Goal: Information Seeking & Learning: Learn about a topic

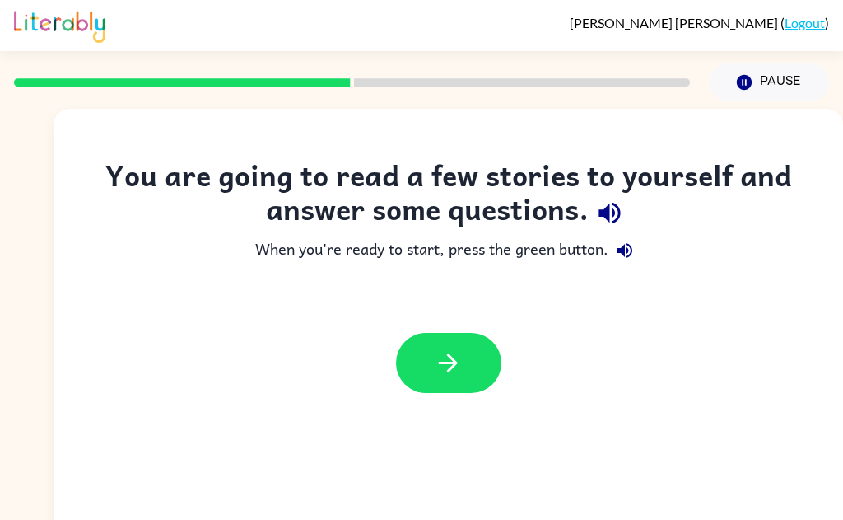
click at [601, 228] on button "button" at bounding box center [610, 213] width 42 height 42
click at [622, 203] on icon "button" at bounding box center [609, 212] width 29 height 29
click at [612, 212] on icon "button" at bounding box center [609, 212] width 29 height 29
click at [621, 208] on icon "button" at bounding box center [609, 212] width 29 height 29
click at [637, 250] on button "button" at bounding box center [625, 250] width 33 height 33
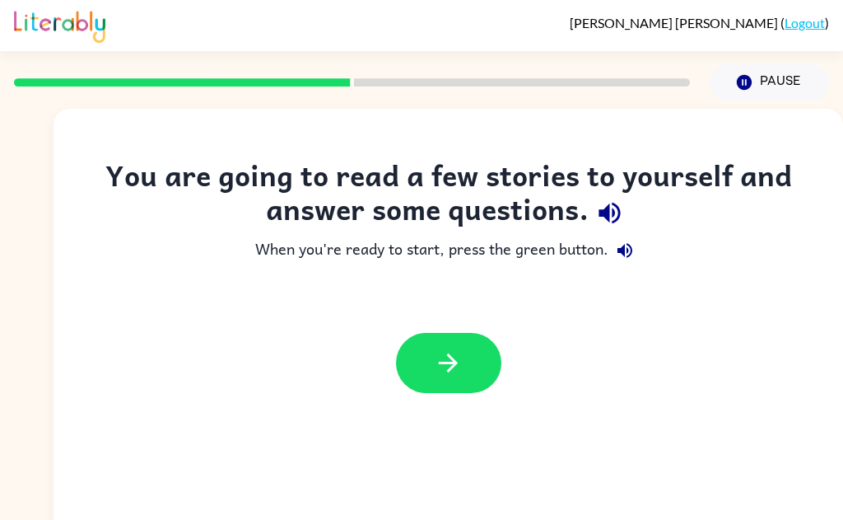
click at [471, 371] on button "button" at bounding box center [448, 363] width 105 height 60
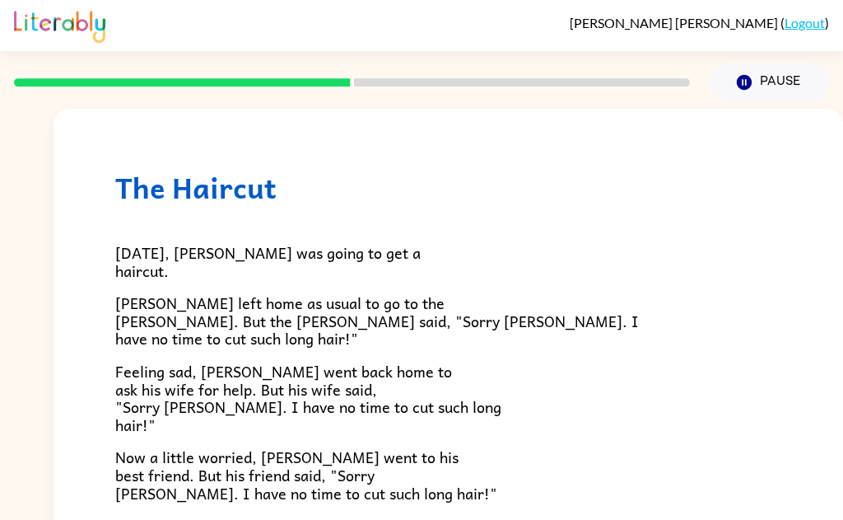
click at [762, 82] on button "Pause Pause" at bounding box center [769, 82] width 119 height 38
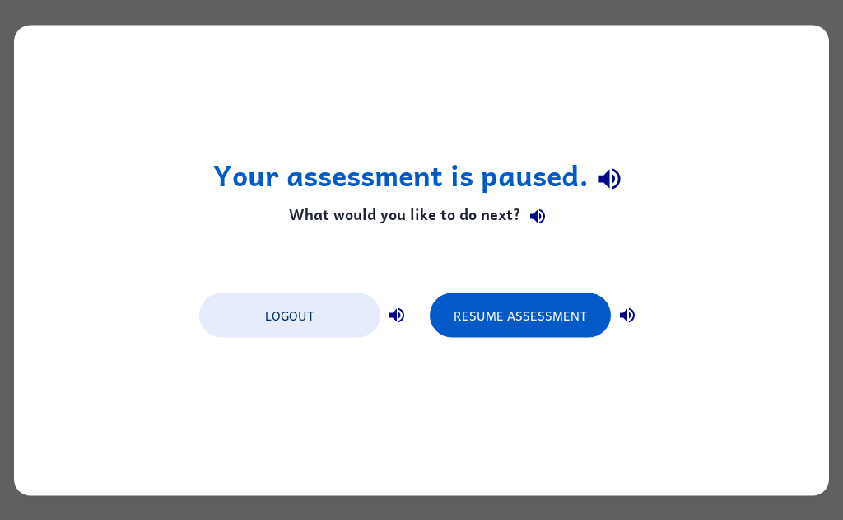
click at [785, 86] on div "Your assessment is paused. What would you like to do next? Logout Resume Assess…" at bounding box center [421, 260] width 815 height 470
click at [787, 83] on div "Your assessment is paused. What would you like to do next? Logout Resume Assess…" at bounding box center [421, 260] width 815 height 470
click at [777, 78] on div "Your assessment is paused. What would you like to do next? Logout Resume Assess…" at bounding box center [421, 260] width 815 height 470
click at [762, 68] on div "Your assessment is paused. What would you like to do next? Logout Resume Assess…" at bounding box center [421, 260] width 815 height 470
click at [759, 63] on div "Your assessment is paused. What would you like to do next? Logout Resume Assess…" at bounding box center [421, 260] width 815 height 470
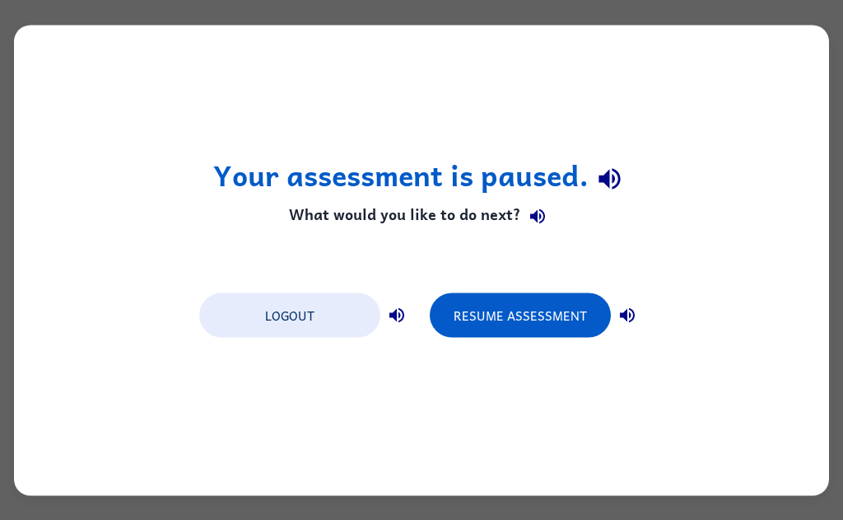
click at [606, 183] on icon "button" at bounding box center [609, 179] width 21 height 21
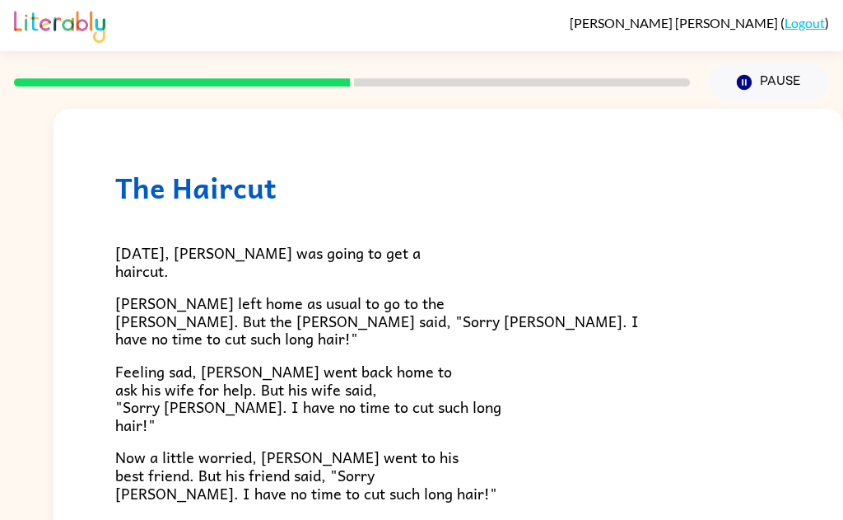
click at [705, 306] on p "[PERSON_NAME] left home as usual to go to the [PERSON_NAME]. But the [PERSON_NA…" at bounding box center [448, 321] width 666 height 54
click at [729, 269] on p "[DATE], [PERSON_NAME] was going to get a haircut." at bounding box center [448, 261] width 666 height 35
click at [732, 289] on div "[DATE], [PERSON_NAME] was going to get a haircut. [PERSON_NAME] left home as us…" at bounding box center [448, 499] width 666 height 591
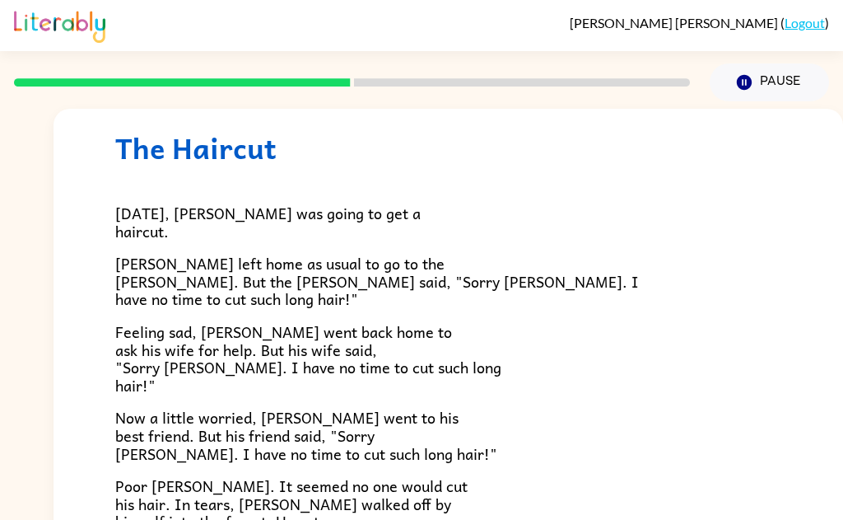
click at [731, 265] on p "[PERSON_NAME] left home as usual to go to the [PERSON_NAME]. But the [PERSON_NA…" at bounding box center [448, 281] width 666 height 54
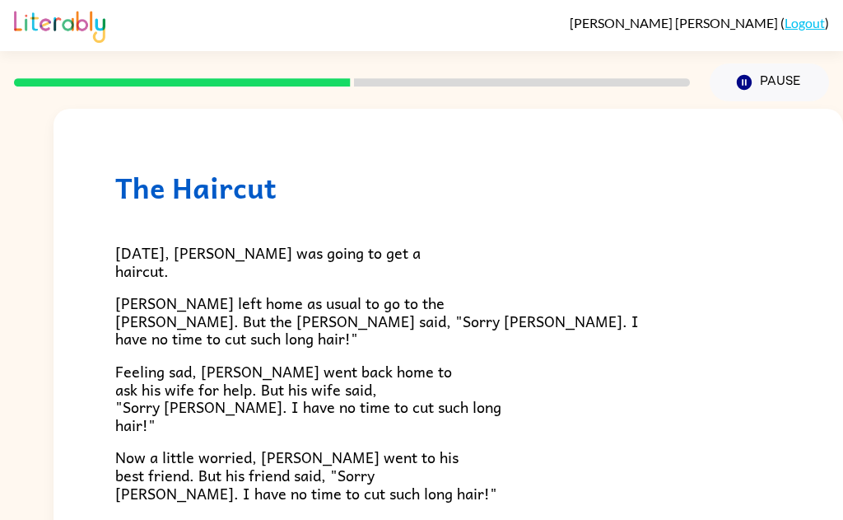
click at [715, 287] on div "[DATE], [PERSON_NAME] was going to get a haircut. [PERSON_NAME] left home as us…" at bounding box center [448, 499] width 666 height 591
click at [712, 291] on div "[DATE], [PERSON_NAME] was going to get a haircut. [PERSON_NAME] left home as us…" at bounding box center [448, 499] width 666 height 591
click at [723, 264] on p "[DATE], [PERSON_NAME] was going to get a haircut." at bounding box center [448, 261] width 666 height 35
click at [721, 260] on p "[DATE], [PERSON_NAME] was going to get a haircut." at bounding box center [448, 261] width 666 height 35
click at [721, 317] on p "[PERSON_NAME] left home as usual to go to the [PERSON_NAME]. But the [PERSON_NA…" at bounding box center [448, 321] width 666 height 54
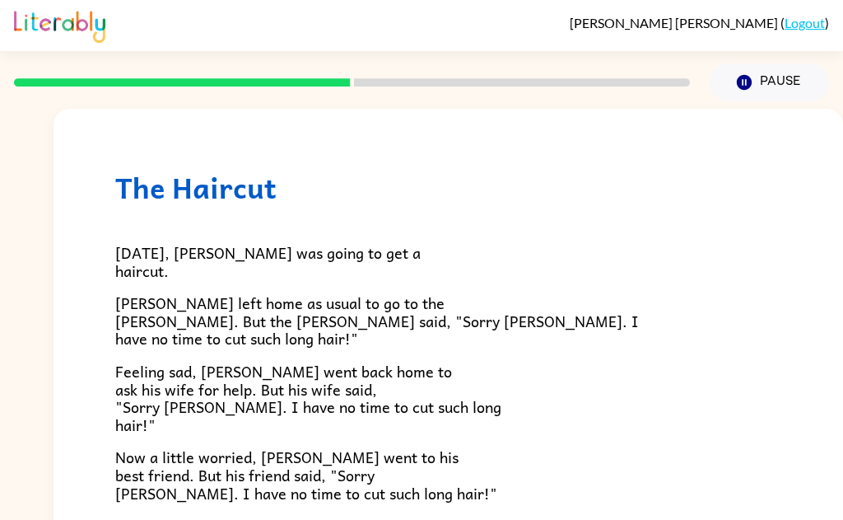
click at [723, 333] on p "[PERSON_NAME] left home as usual to go to the [PERSON_NAME]. But the [PERSON_NA…" at bounding box center [448, 321] width 666 height 54
click at [752, 420] on p "Feeling sad, [PERSON_NAME] went back home to ask his wife for help. But his wif…" at bounding box center [448, 397] width 666 height 71
click at [68, 107] on div at bounding box center [352, 83] width 696 height 58
click at [63, 76] on div at bounding box center [352, 83] width 696 height 58
click at [82, 83] on rect at bounding box center [182, 82] width 337 height 8
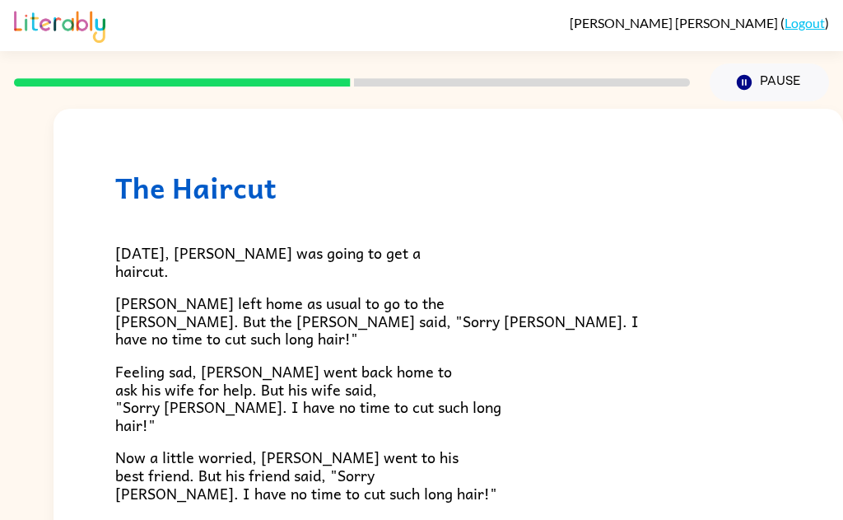
click at [93, 77] on div at bounding box center [352, 83] width 696 height 58
click at [90, 68] on div at bounding box center [352, 83] width 696 height 58
click at [72, 72] on div at bounding box center [352, 83] width 696 height 58
click at [69, 72] on div at bounding box center [352, 83] width 696 height 58
click at [55, 72] on div at bounding box center [352, 83] width 696 height 58
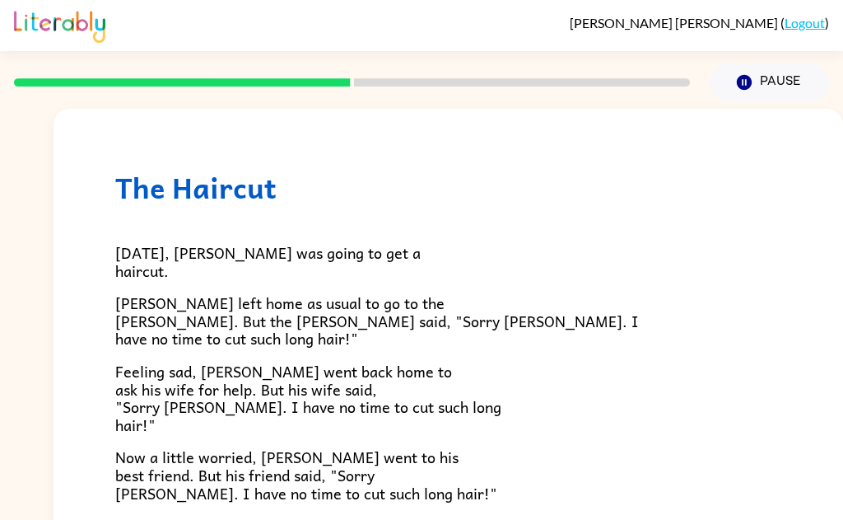
click at [54, 77] on div at bounding box center [352, 83] width 696 height 58
click at [749, 286] on div "[DATE], [PERSON_NAME] was going to get a haircut. [PERSON_NAME] left home as us…" at bounding box center [448, 499] width 666 height 591
click at [751, 289] on div "[DATE], [PERSON_NAME] was going to get a haircut. [PERSON_NAME] left home as us…" at bounding box center [448, 499] width 666 height 591
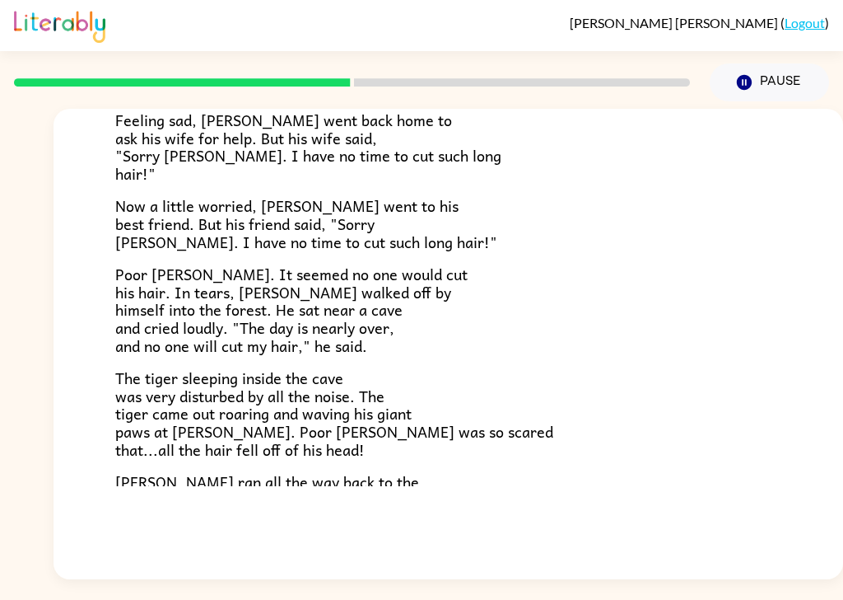
scroll to position [370, 0]
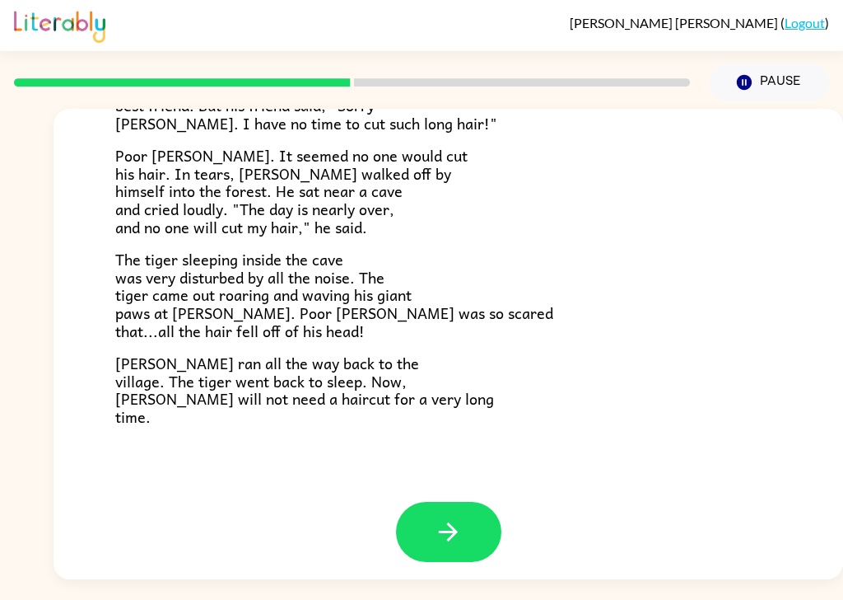
click at [403, 400] on p "[PERSON_NAME] ran all the way back to the village. The tiger went back to sleep…" at bounding box center [448, 389] width 666 height 71
click at [404, 376] on span "[PERSON_NAME] ran all the way back to the village. The tiger went back to sleep…" at bounding box center [304, 389] width 379 height 77
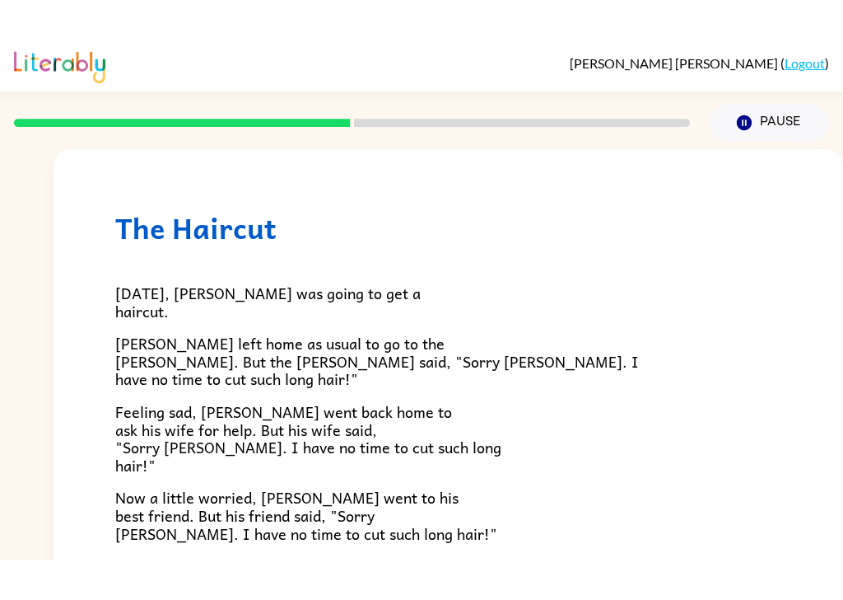
scroll to position [0, 0]
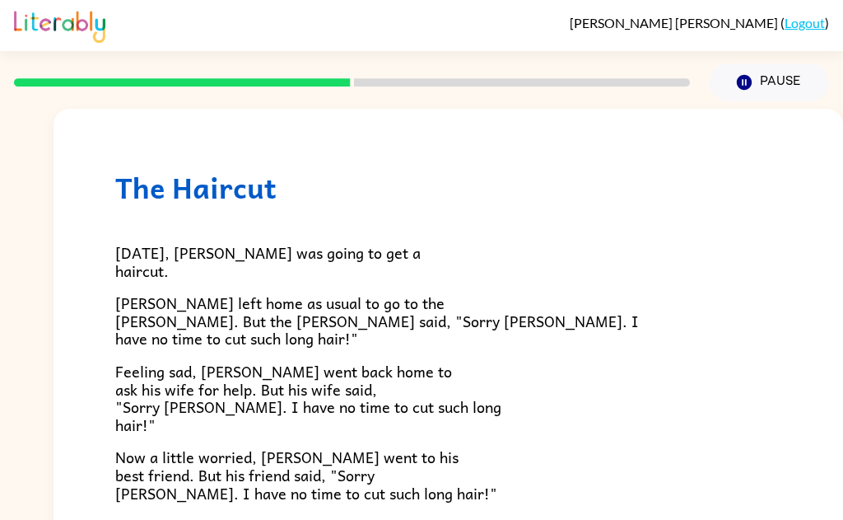
click at [778, 272] on p "[DATE], [PERSON_NAME] was going to get a haircut." at bounding box center [448, 261] width 666 height 35
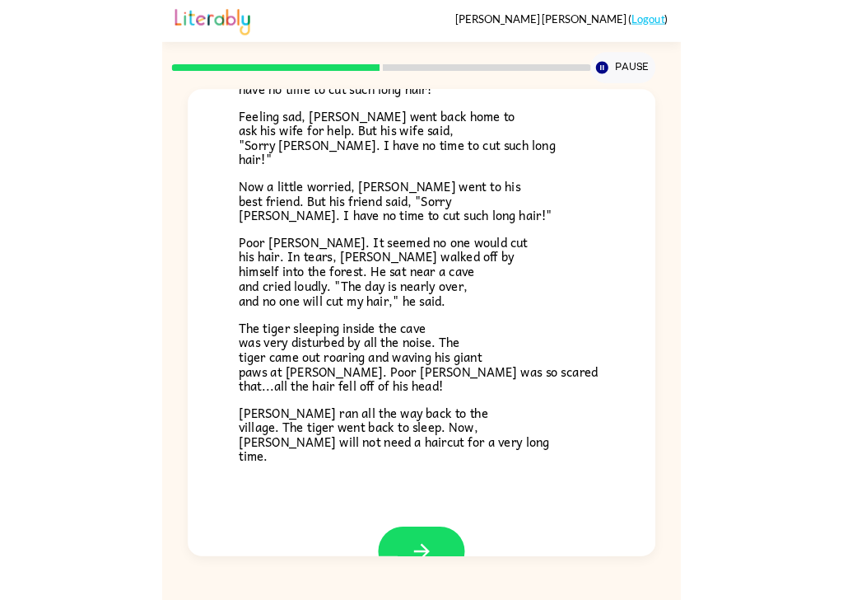
scroll to position [239, 0]
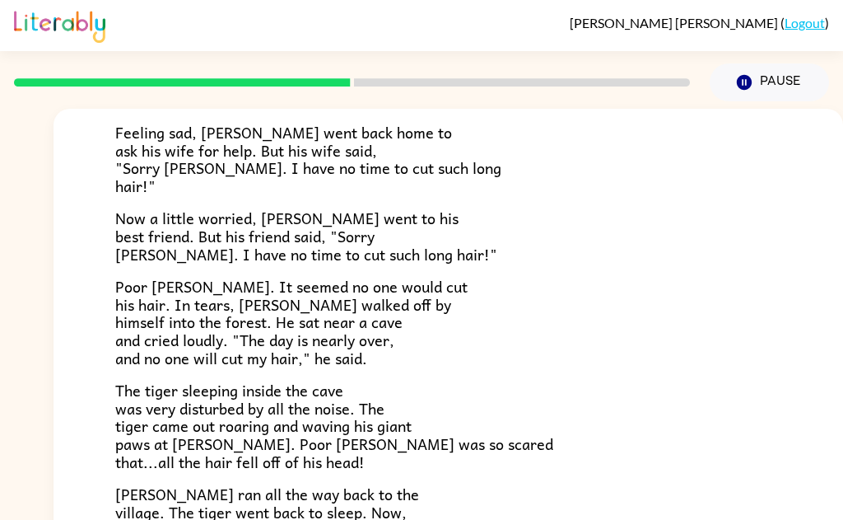
click at [843, 41] on div "[PERSON_NAME] ( Logout )" at bounding box center [421, 25] width 843 height 51
click at [843, 74] on div "[PERSON_NAME] ( Logout ) Pause Pause The Haircut [DATE], [PERSON_NAME] was goin…" at bounding box center [421, 289] width 843 height 579
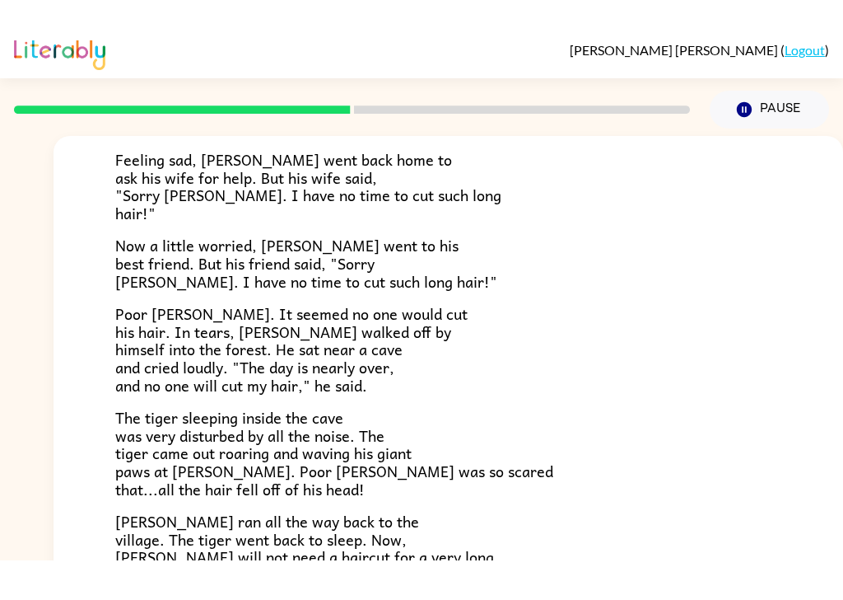
scroll to position [0, 0]
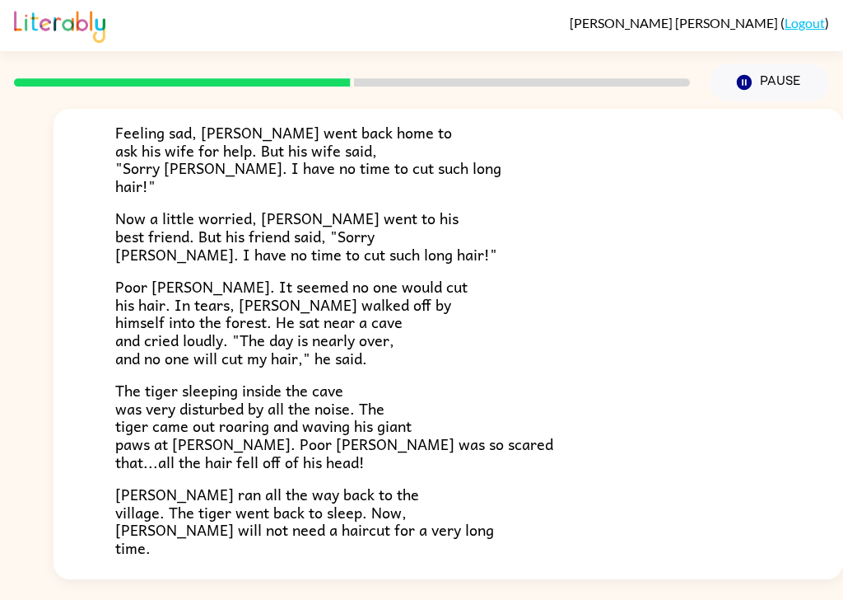
click at [843, 354] on div "The Haircut Today, Sam was going to get a haircut. Sam left home as usual to go…" at bounding box center [449, 251] width 790 height 763
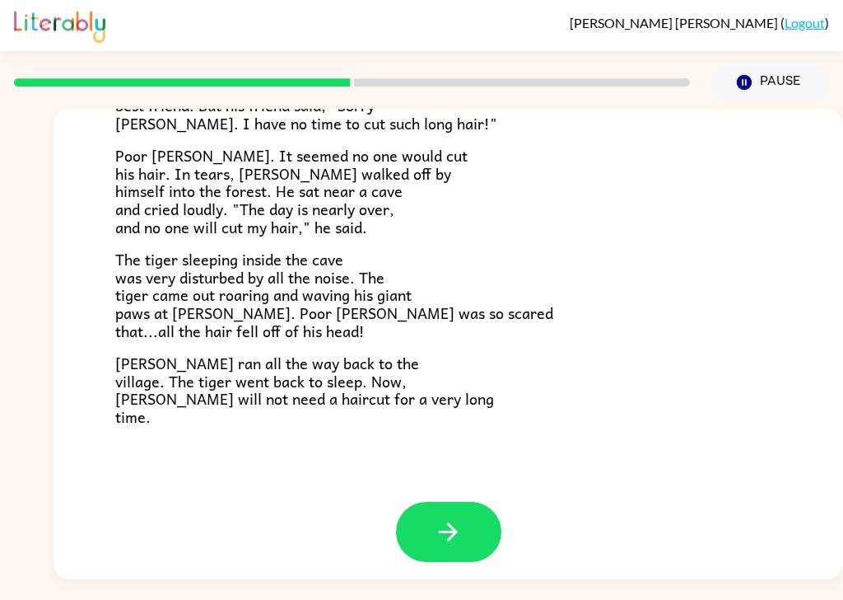
scroll to position [8, 0]
click at [843, 168] on div "The Haircut Today, Sam was going to get a haircut. Sam left home as usual to go…" at bounding box center [449, 120] width 790 height 763
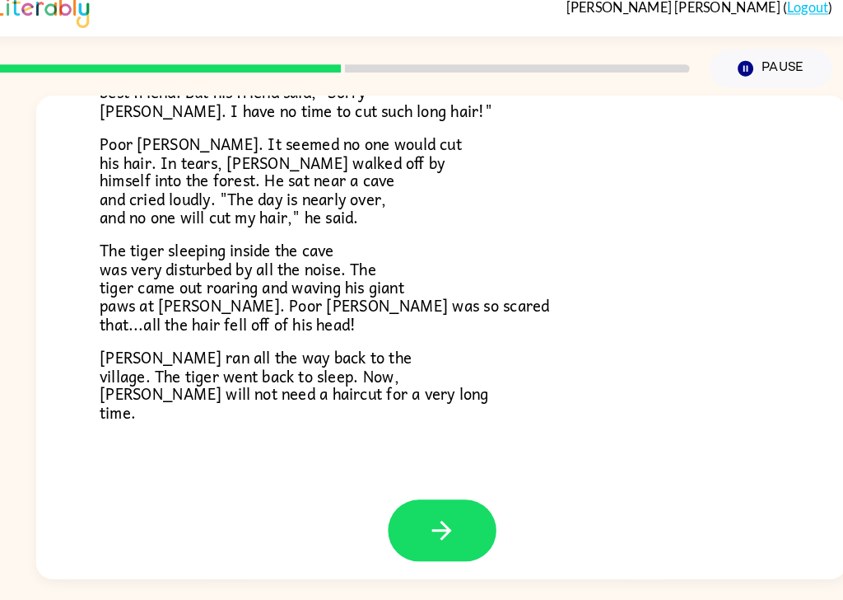
scroll to position [40, 0]
click at [412, 502] on button "button" at bounding box center [448, 532] width 105 height 60
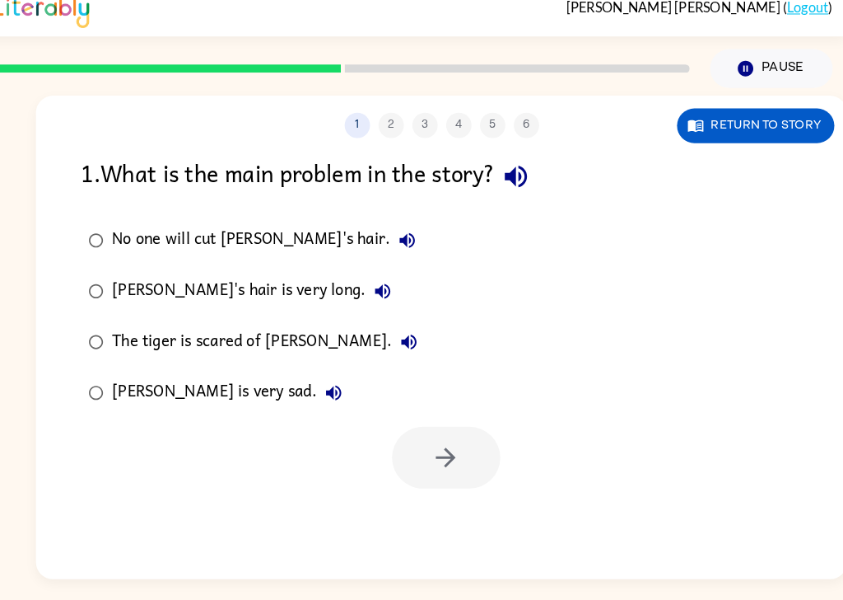
scroll to position [0, 0]
click at [542, 166] on button "button" at bounding box center [521, 187] width 42 height 42
click at [531, 173] on icon "button" at bounding box center [521, 187] width 29 height 29
click at [838, 54] on div "Pause Pause" at bounding box center [769, 83] width 139 height 58
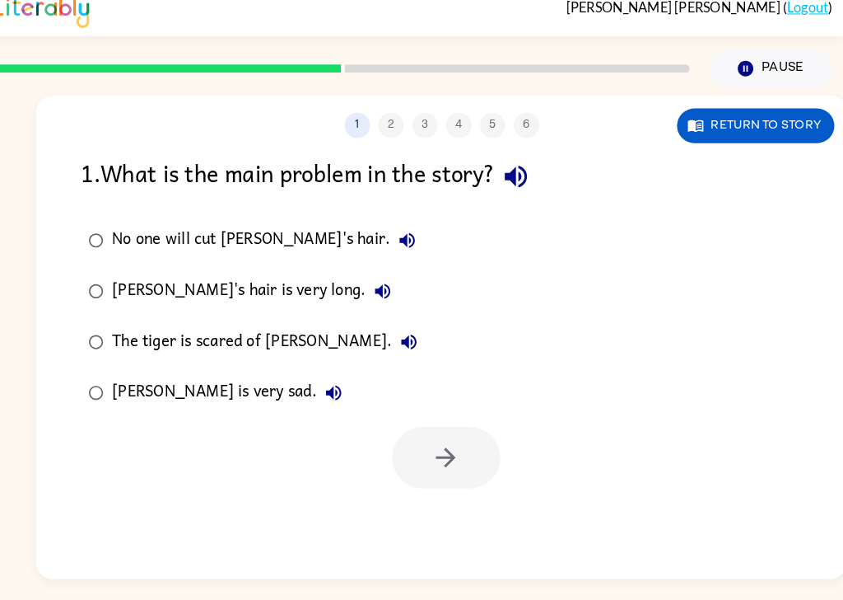
click at [531, 173] on icon "button" at bounding box center [521, 187] width 29 height 29
click at [399, 233] on button "No one will cut Sam's hair." at bounding box center [415, 249] width 33 height 33
click at [405, 240] on icon "button" at bounding box center [415, 250] width 20 height 20
click at [375, 282] on button "Sam's hair is very long." at bounding box center [391, 298] width 33 height 33
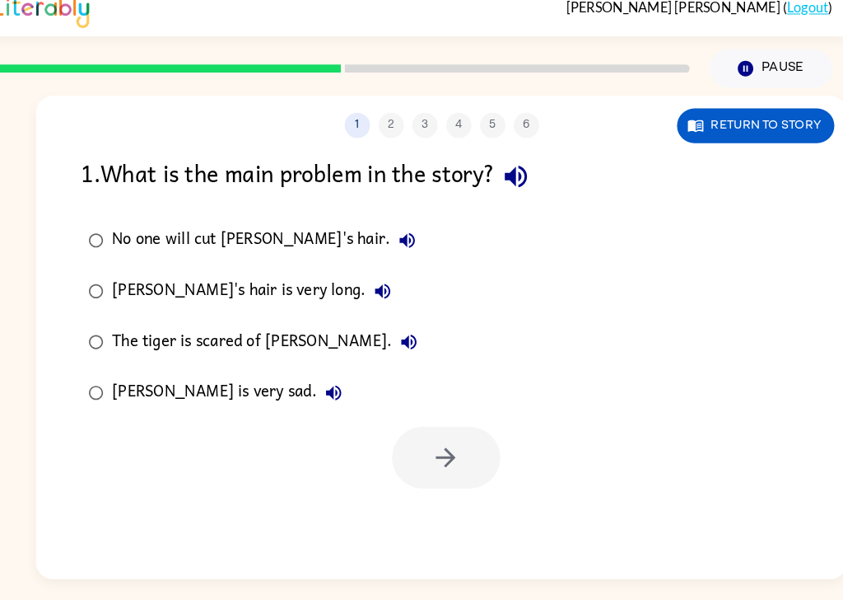
click at [407, 339] on icon "button" at bounding box center [417, 349] width 20 height 20
click at [336, 390] on icon "button" at bounding box center [343, 397] width 15 height 15
click at [405, 240] on icon "button" at bounding box center [415, 250] width 20 height 20
click at [236, 233] on div "No one will cut Sam's hair." at bounding box center [280, 249] width 304 height 33
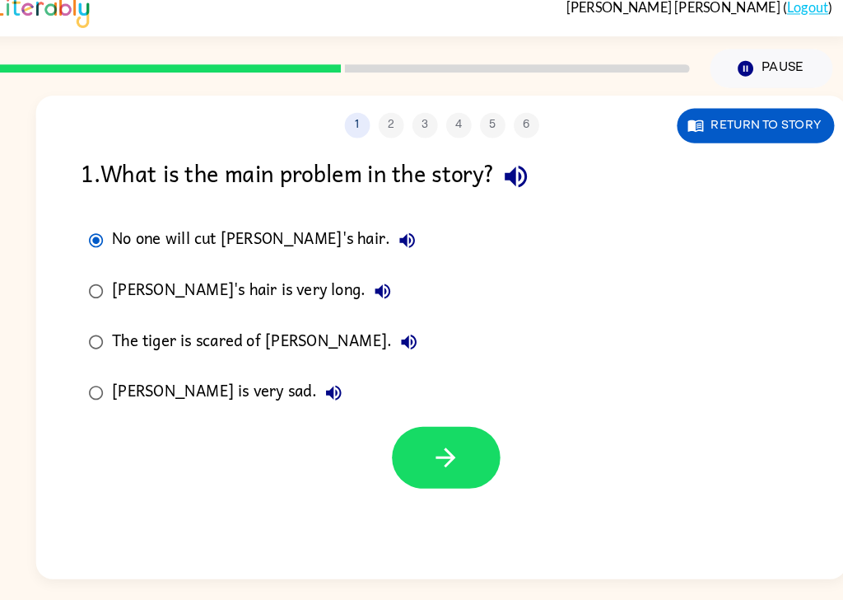
click at [468, 435] on button "button" at bounding box center [452, 461] width 105 height 60
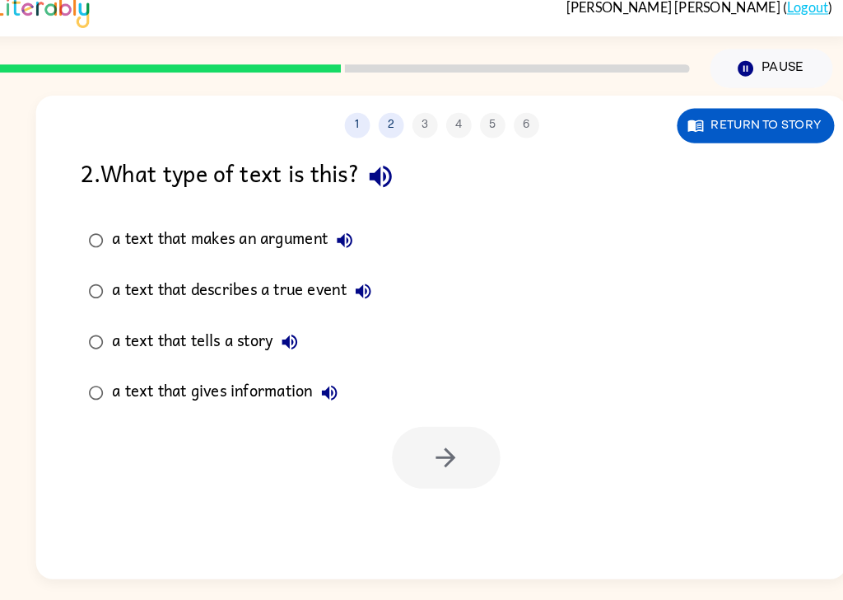
click at [402, 173] on icon "button" at bounding box center [389, 187] width 29 height 29
click at [367, 233] on button "a text that makes an argument" at bounding box center [354, 249] width 33 height 33
click at [388, 282] on button "a text that describes a true event" at bounding box center [372, 298] width 33 height 33
click at [300, 341] on icon "button" at bounding box center [300, 348] width 15 height 15
click at [264, 332] on div "a text that tells a story" at bounding box center [222, 348] width 189 height 33
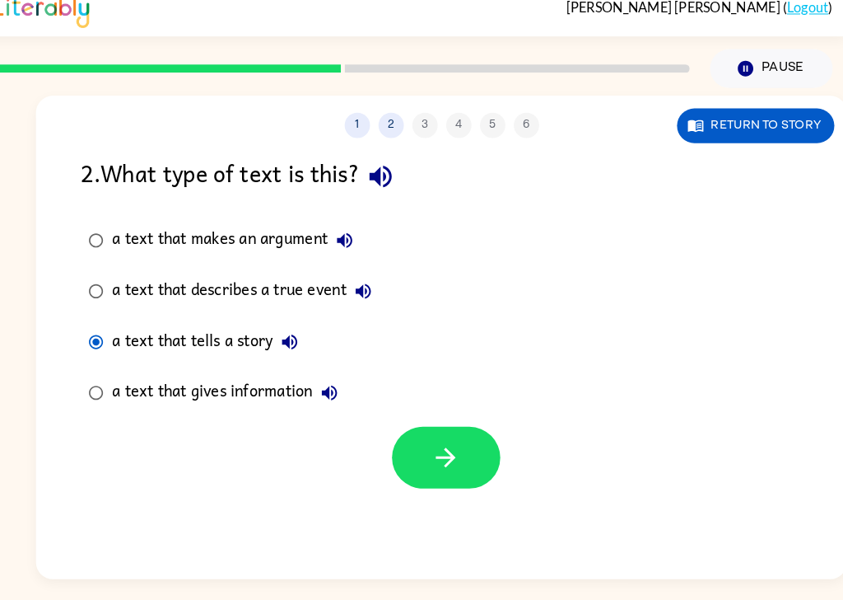
click at [466, 446] on icon "button" at bounding box center [452, 460] width 29 height 29
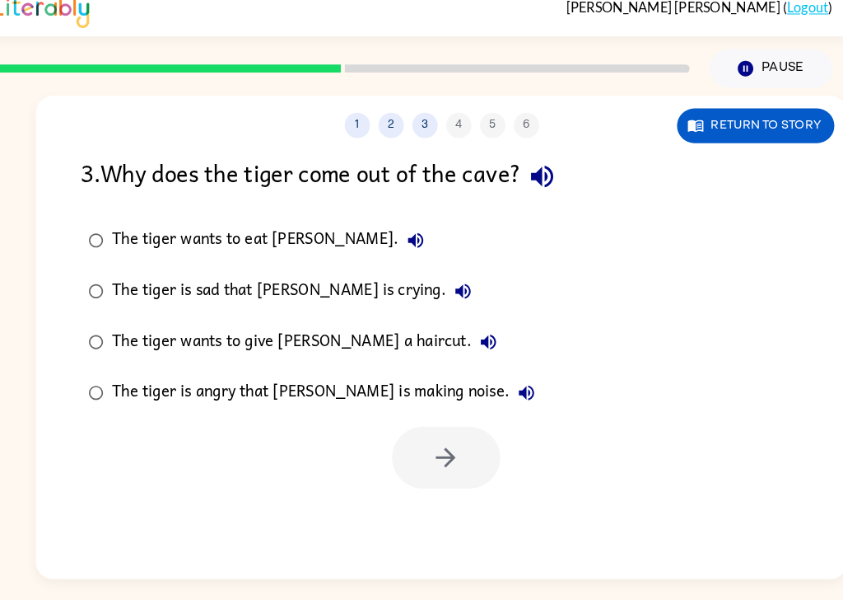
click at [567, 166] on button "button" at bounding box center [546, 187] width 42 height 42
click at [413, 240] on icon "button" at bounding box center [423, 250] width 20 height 20
click at [460, 289] on icon "button" at bounding box center [470, 299] width 20 height 20
click at [487, 341] on icon "button" at bounding box center [494, 348] width 15 height 15
click at [521, 388] on icon "button" at bounding box center [531, 398] width 20 height 20
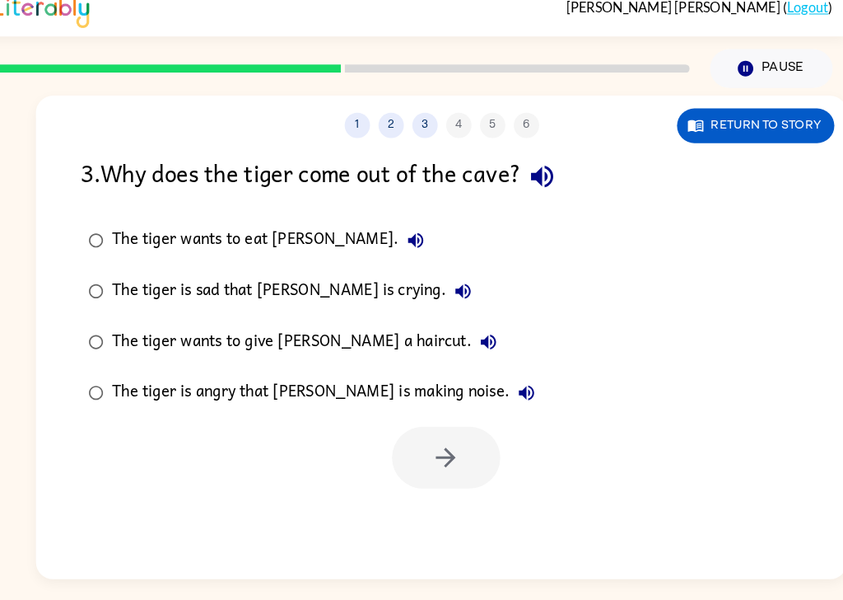
click at [362, 385] on label "The tiger is angry that Sam is making noise." at bounding box center [322, 397] width 468 height 49
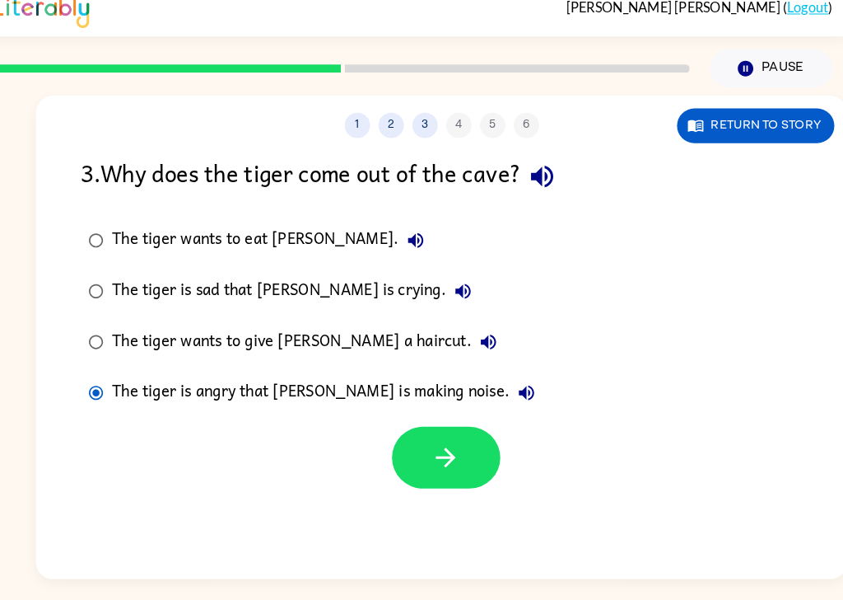
click at [379, 381] on div "The tiger is angry that Sam is making noise." at bounding box center [338, 397] width 420 height 33
click at [467, 431] on button "button" at bounding box center [452, 461] width 105 height 60
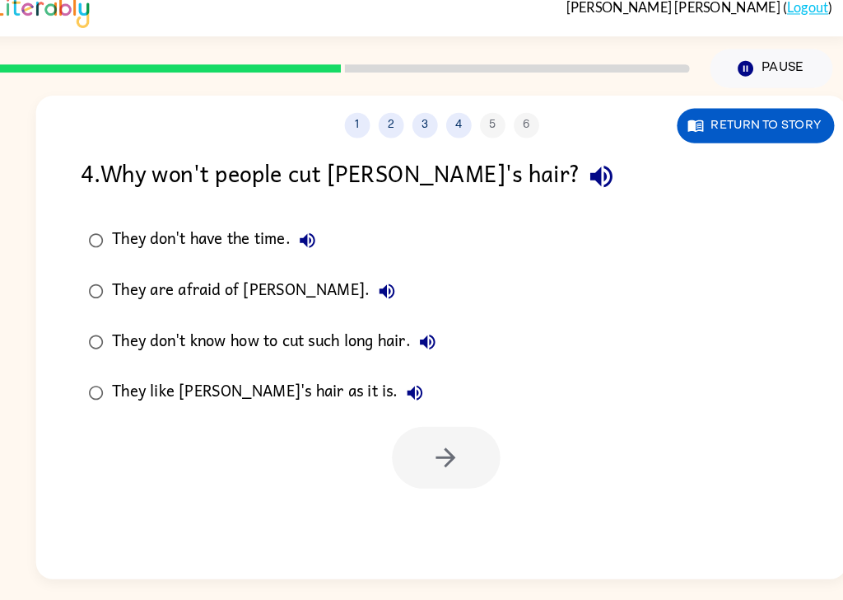
click at [590, 173] on icon "button" at bounding box center [604, 187] width 29 height 29
click at [316, 240] on icon "button" at bounding box center [318, 250] width 20 height 20
click at [385, 289] on icon "button" at bounding box center [395, 299] width 20 height 20
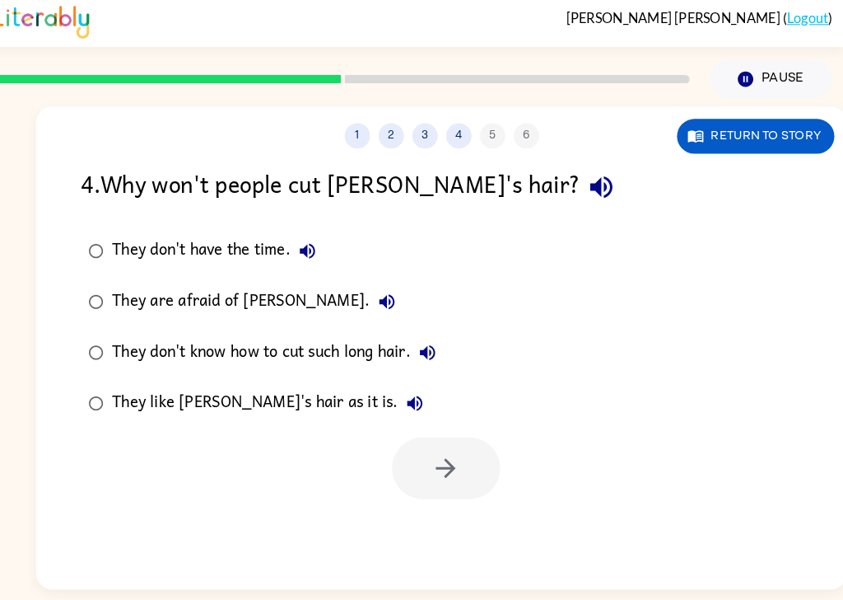
click at [441, 341] on icon "button" at bounding box center [434, 348] width 15 height 15
click at [406, 381] on button "They like Sam's hair as it is." at bounding box center [422, 397] width 33 height 33
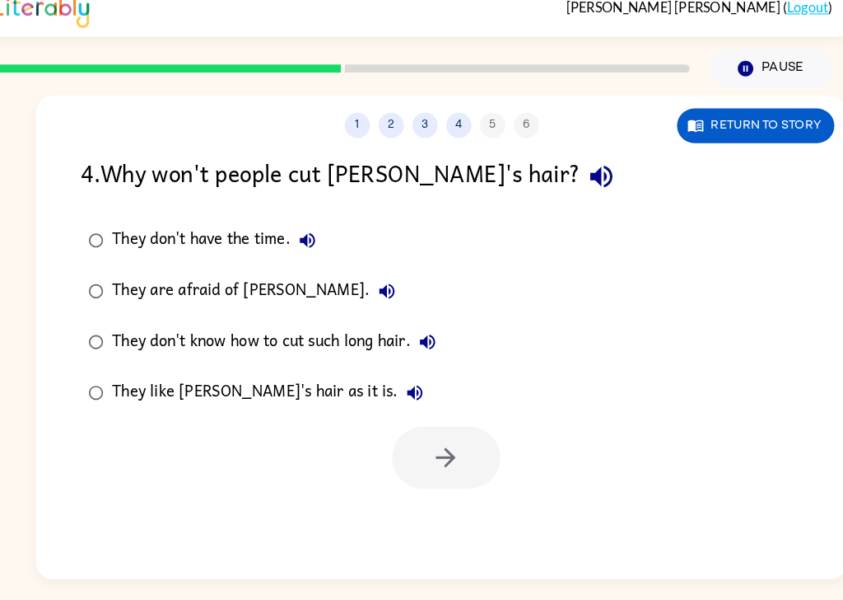
click at [273, 381] on div "They like Sam's hair as it is." at bounding box center [283, 397] width 311 height 33
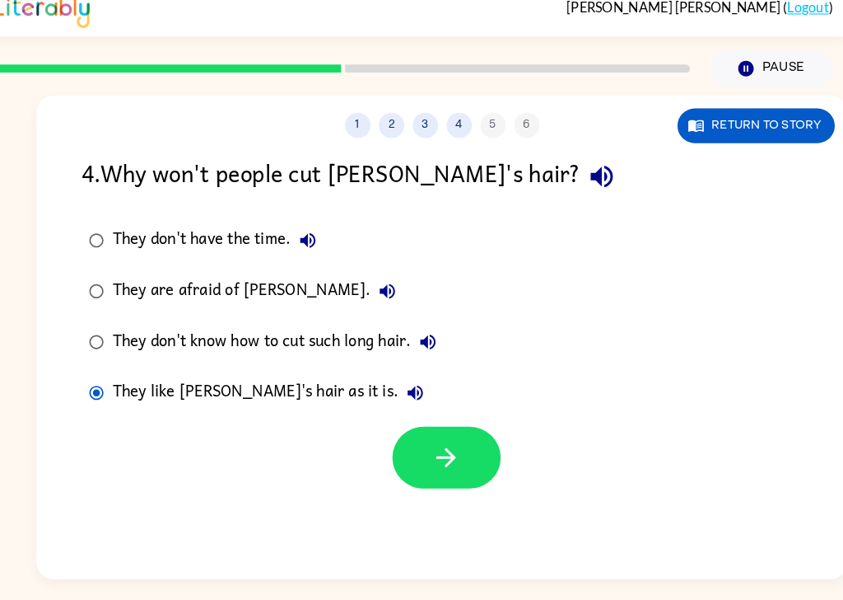
click at [488, 432] on button "button" at bounding box center [452, 461] width 105 height 60
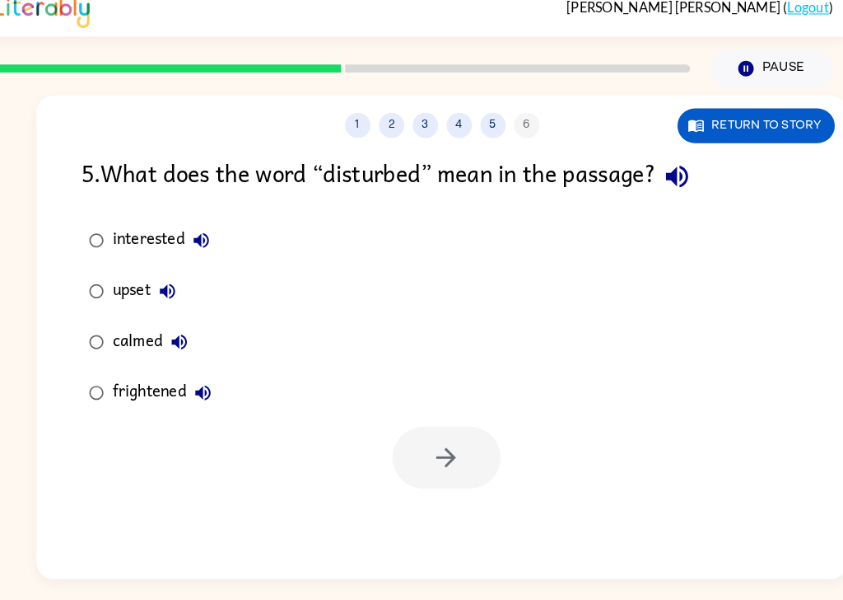
click at [682, 177] on icon "button" at bounding box center [676, 187] width 21 height 21
click at [211, 240] on icon "button" at bounding box center [214, 250] width 20 height 20
click at [171, 282] on button "upset" at bounding box center [181, 298] width 33 height 33
click at [194, 339] on icon "button" at bounding box center [193, 349] width 20 height 20
click at [213, 390] on icon "button" at bounding box center [215, 397] width 15 height 15
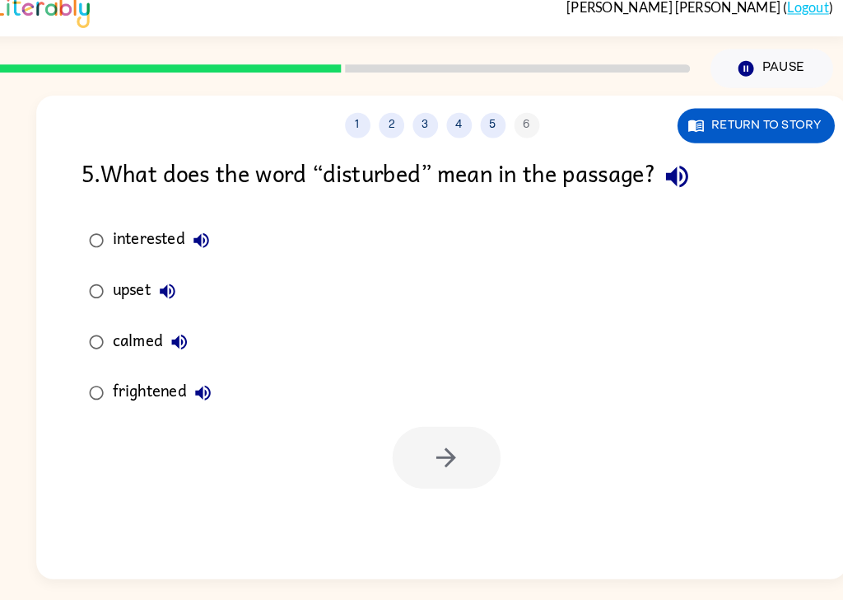
click at [166, 233] on div "interested" at bounding box center [179, 249] width 103 height 33
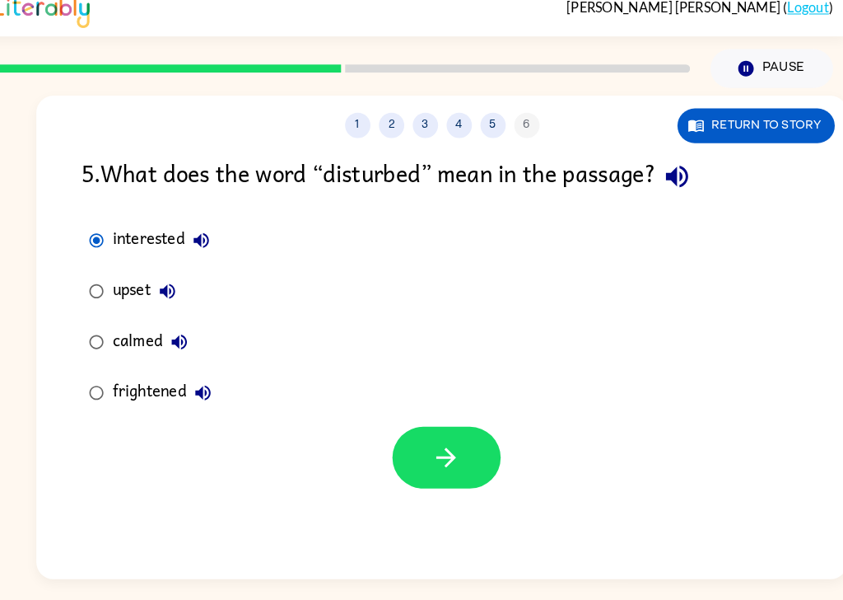
click at [446, 431] on button "button" at bounding box center [452, 461] width 105 height 60
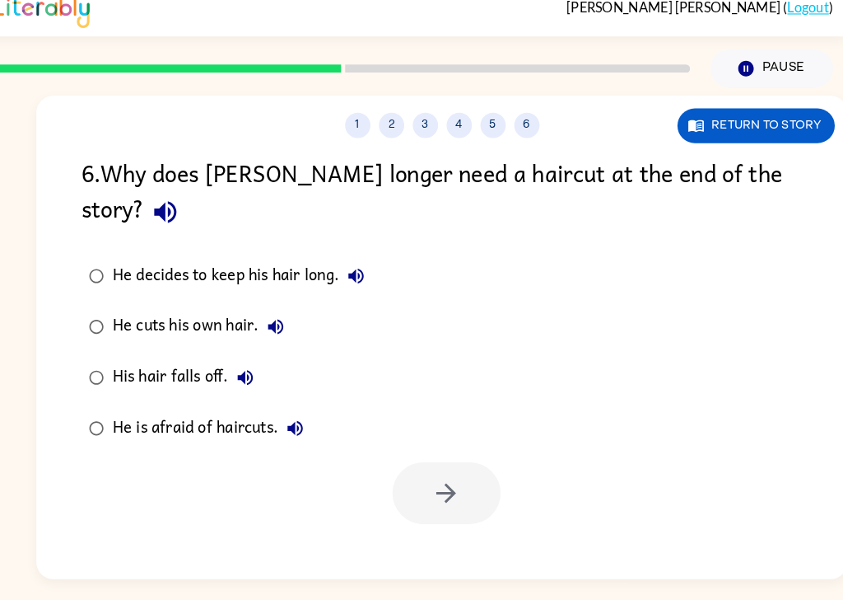
click at [194, 208] on icon "button" at bounding box center [179, 222] width 29 height 29
click at [362, 274] on icon "button" at bounding box center [365, 284] width 20 height 20
click at [288, 324] on icon "button" at bounding box center [287, 334] width 20 height 20
click at [254, 373] on icon "button" at bounding box center [257, 383] width 20 height 20
click at [256, 376] on icon "button" at bounding box center [257, 383] width 15 height 15
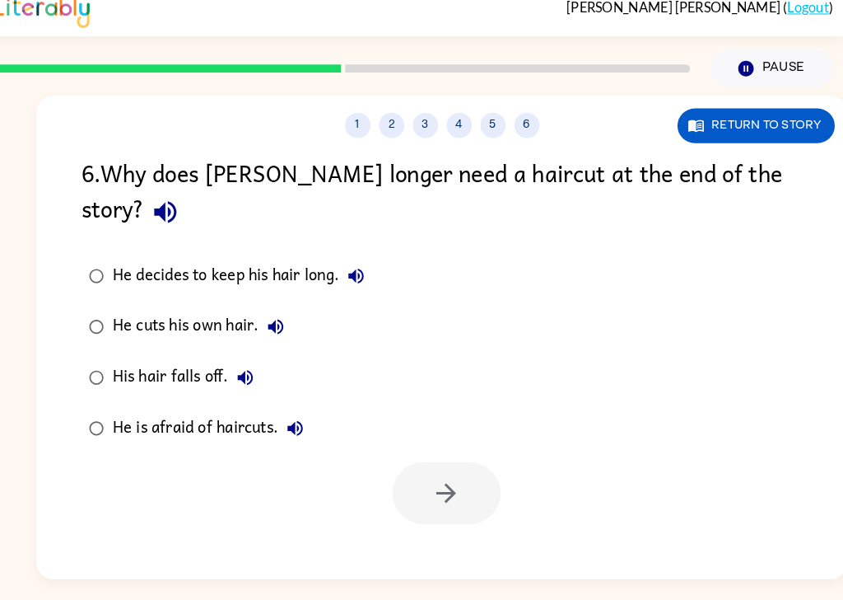
click at [270, 367] on button "His hair falls off." at bounding box center [256, 383] width 33 height 33
click at [309, 423] on icon "button" at bounding box center [306, 433] width 20 height 20
click at [272, 416] on div "He is afraid of haircuts." at bounding box center [225, 432] width 194 height 33
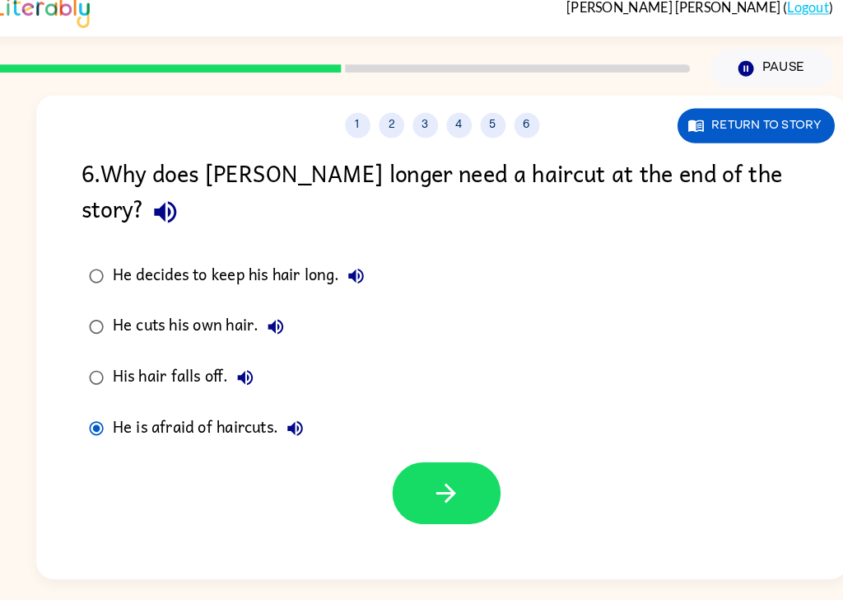
click at [467, 465] on button "button" at bounding box center [452, 495] width 105 height 60
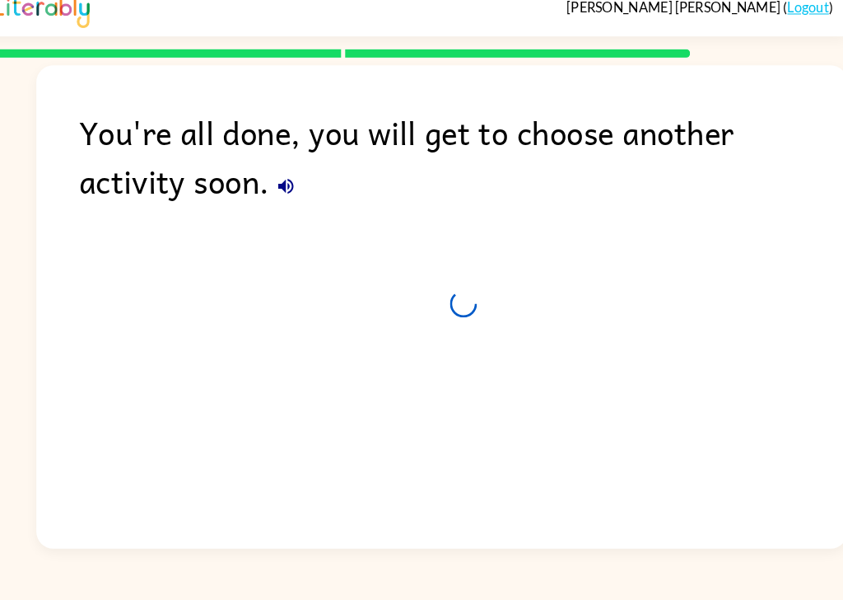
scroll to position [25, 0]
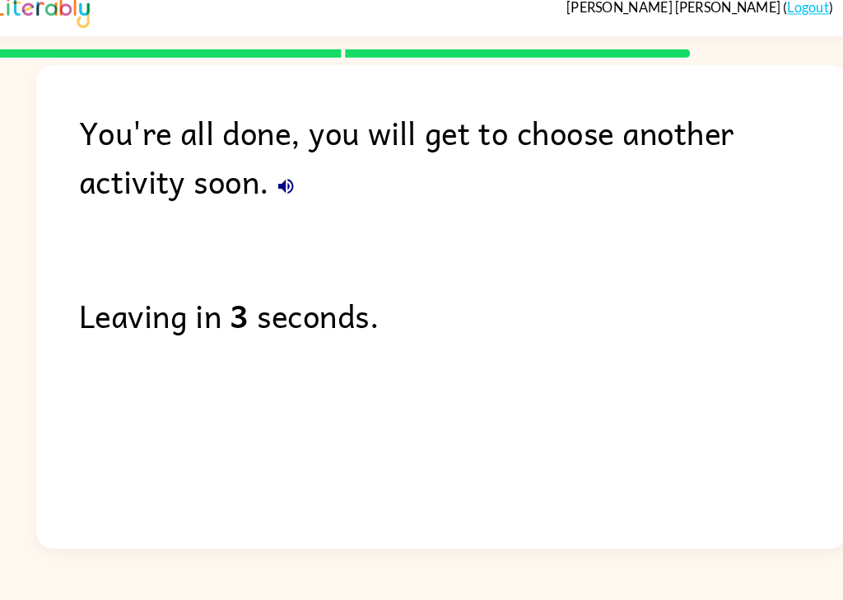
click at [287, 187] on icon "button" at bounding box center [297, 197] width 20 height 20
